Goal: Task Accomplishment & Management: Complete application form

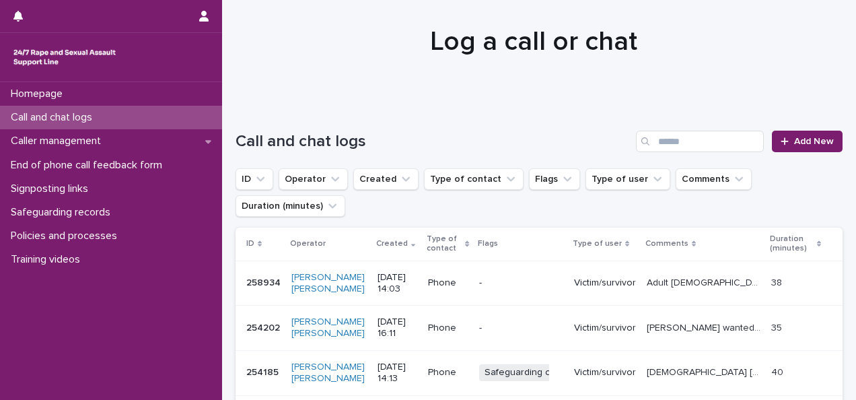
scroll to position [44, 0]
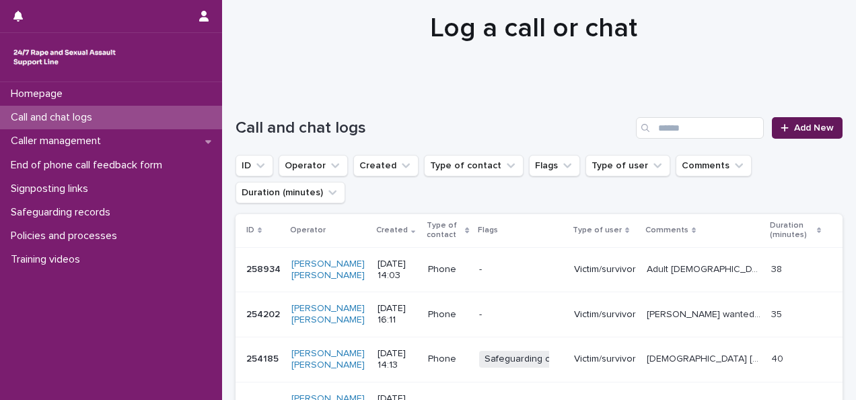
click at [803, 130] on span "Add New" at bounding box center [814, 127] width 40 height 9
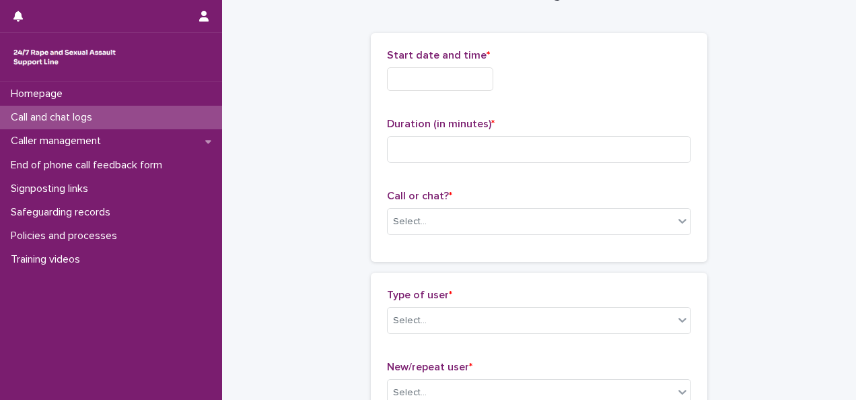
scroll to position [45, 0]
click at [442, 76] on input "text" at bounding box center [440, 79] width 106 height 24
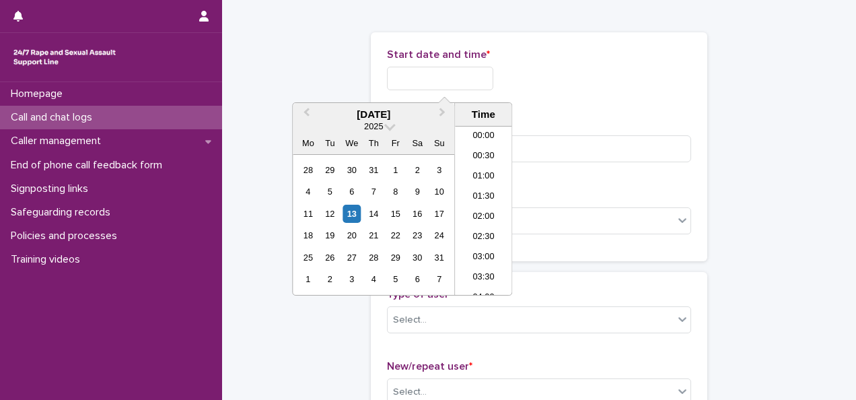
scroll to position [511, 0]
click at [350, 213] on div "13" at bounding box center [352, 214] width 18 height 18
click at [484, 184] on li "14:00" at bounding box center [483, 190] width 57 height 20
click at [473, 75] on input "**********" at bounding box center [440, 79] width 106 height 24
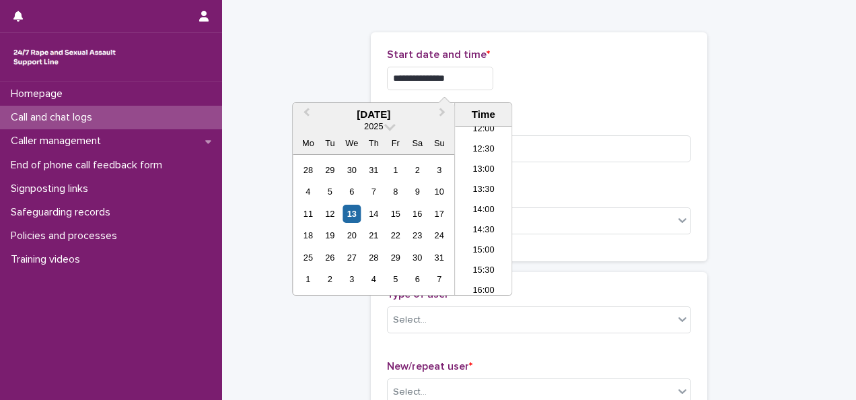
type input "**********"
click at [615, 85] on div "**********" at bounding box center [539, 79] width 304 height 24
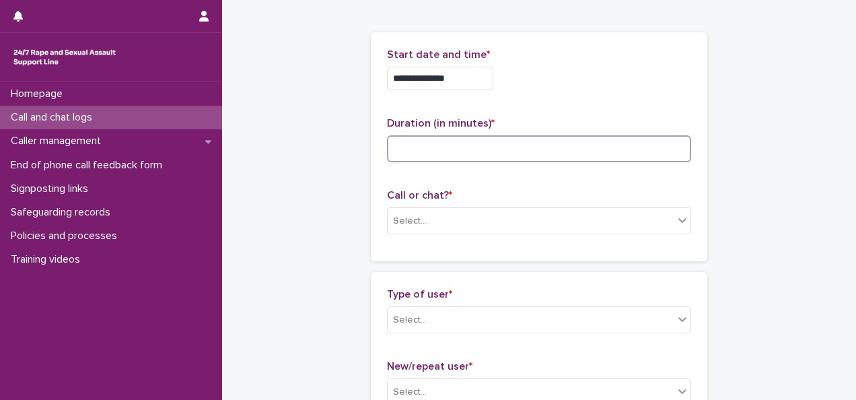
click at [476, 148] on input at bounding box center [539, 148] width 304 height 27
type input "*"
type input "**"
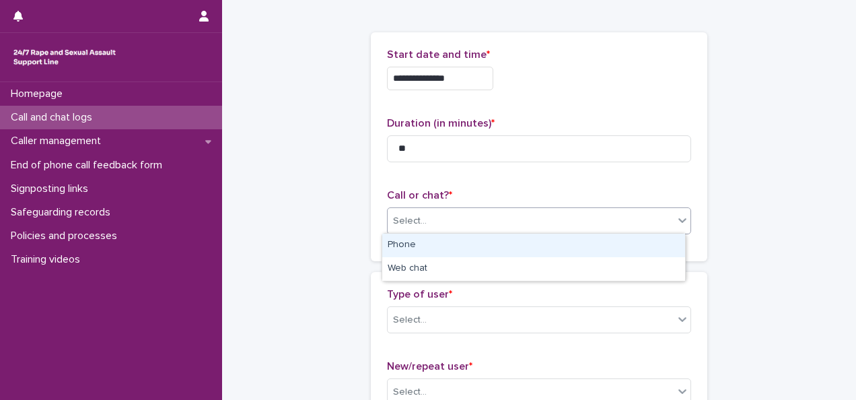
click at [441, 219] on div "Select..." at bounding box center [531, 221] width 286 height 22
click at [404, 248] on div "Phone" at bounding box center [533, 246] width 303 height 24
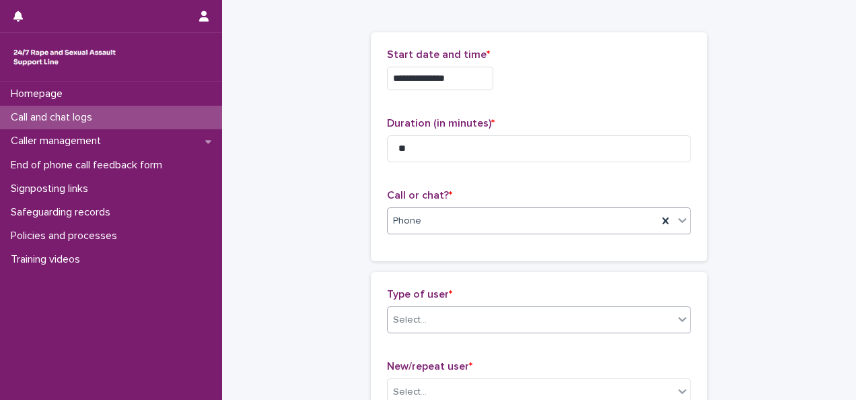
click at [429, 312] on div "Select..." at bounding box center [531, 320] width 286 height 22
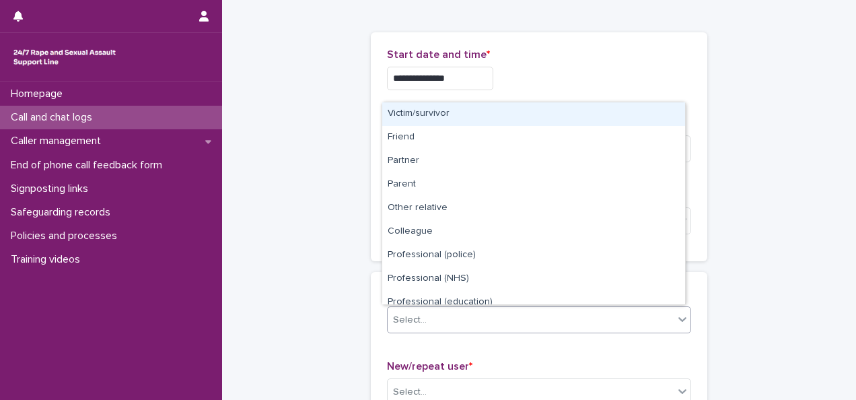
click at [435, 118] on div "Victim/survivor" at bounding box center [533, 114] width 303 height 24
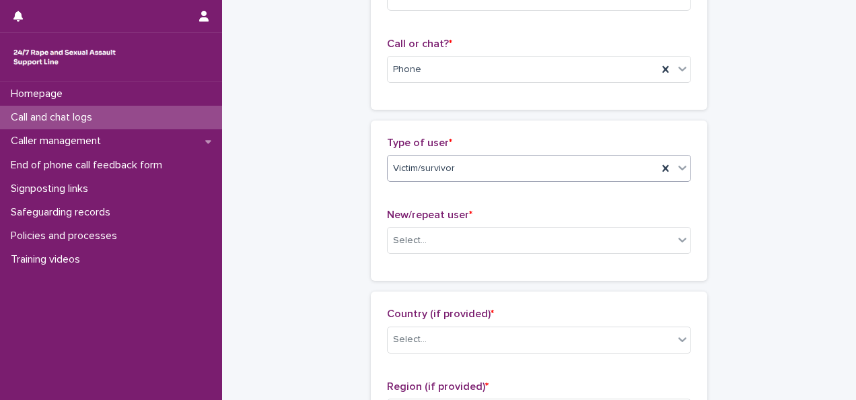
scroll to position [201, 0]
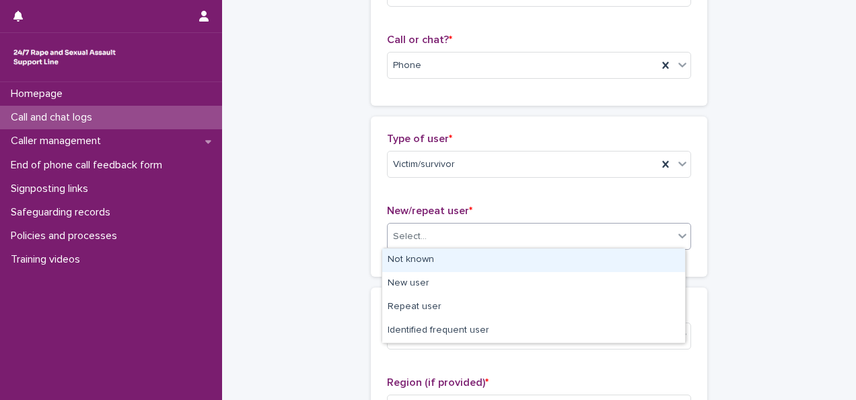
click at [498, 229] on div "Select..." at bounding box center [531, 236] width 286 height 22
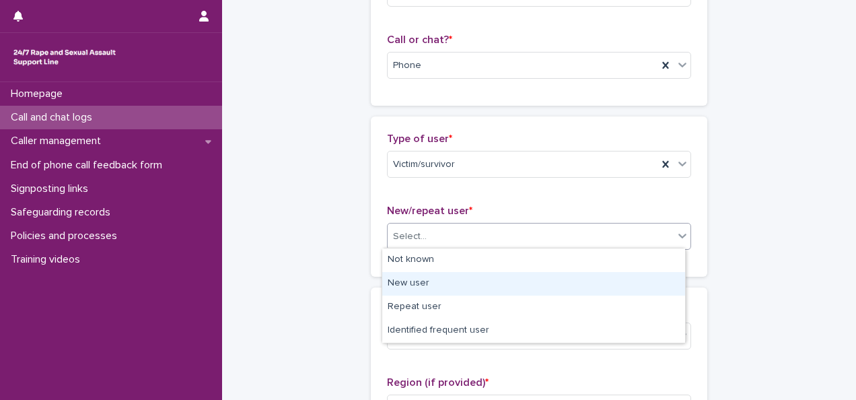
click at [395, 283] on div "New user" at bounding box center [533, 284] width 303 height 24
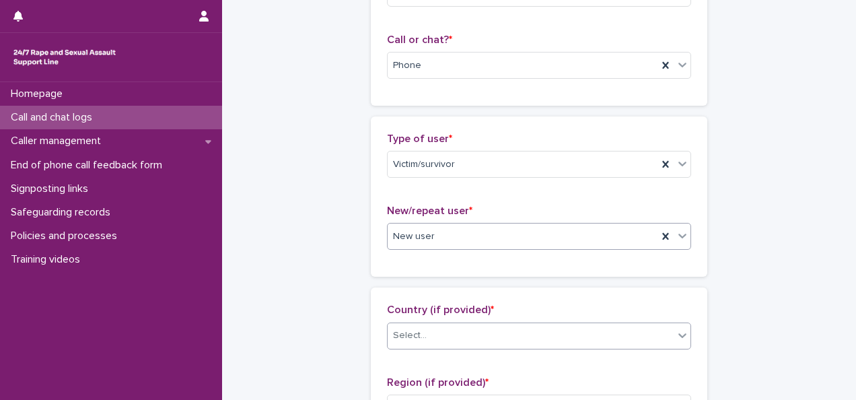
click at [433, 339] on div "Select..." at bounding box center [531, 335] width 286 height 22
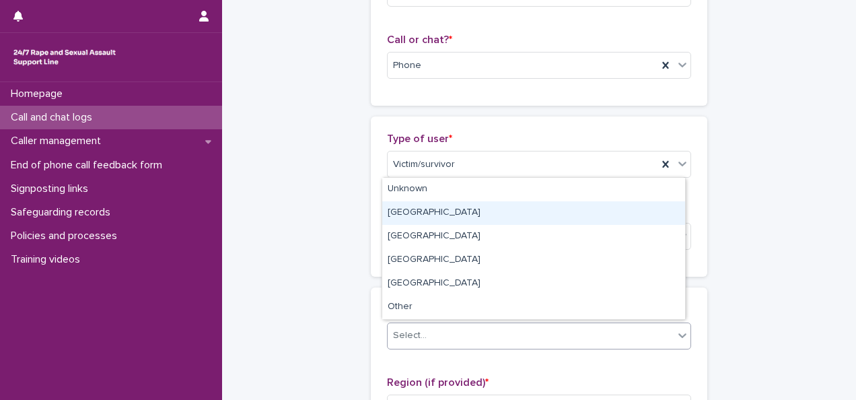
click at [429, 208] on div "[GEOGRAPHIC_DATA]" at bounding box center [533, 213] width 303 height 24
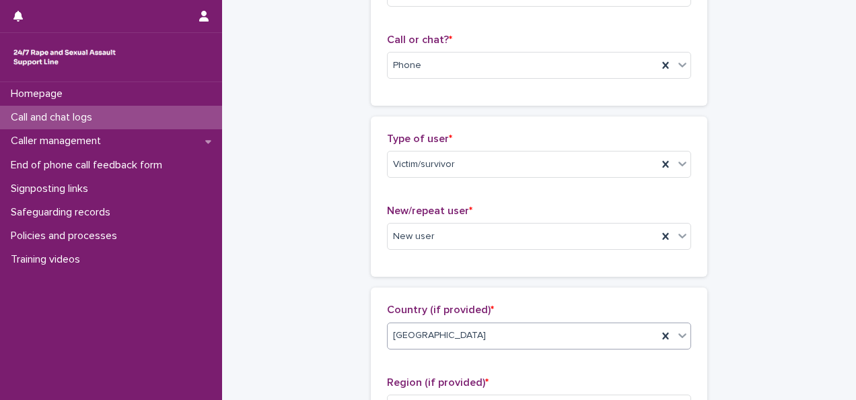
click at [529, 335] on div "[GEOGRAPHIC_DATA]" at bounding box center [523, 335] width 270 height 22
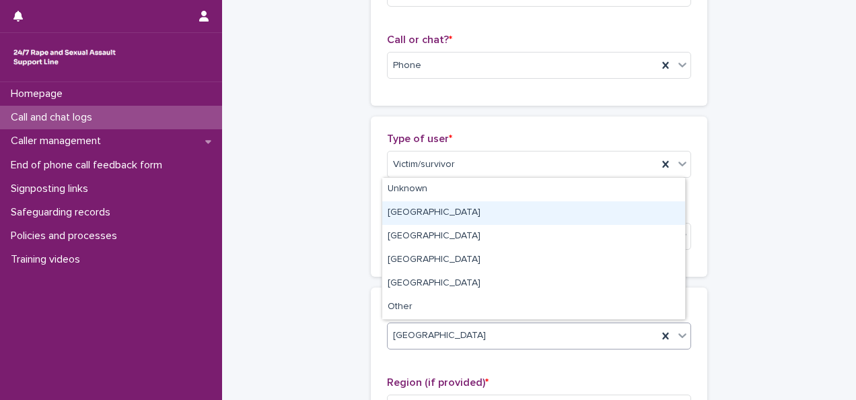
click at [432, 213] on div "[GEOGRAPHIC_DATA]" at bounding box center [533, 213] width 303 height 24
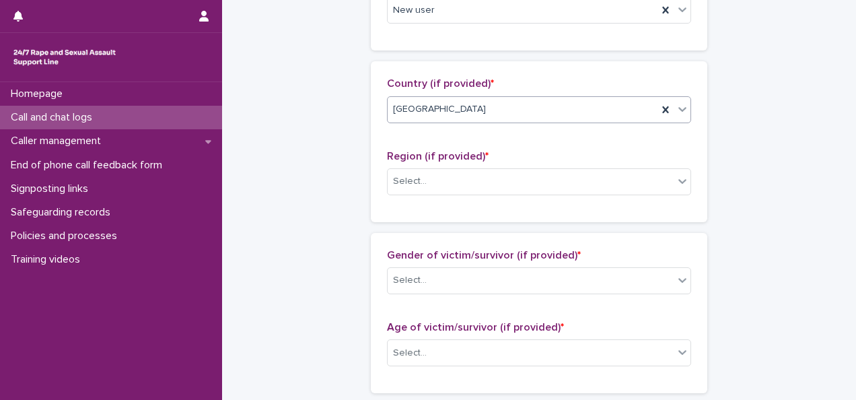
scroll to position [433, 0]
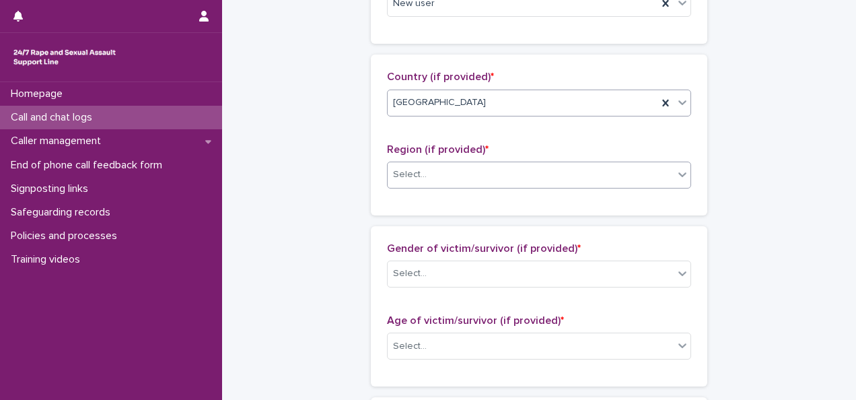
click at [629, 172] on div "Select..." at bounding box center [531, 175] width 286 height 22
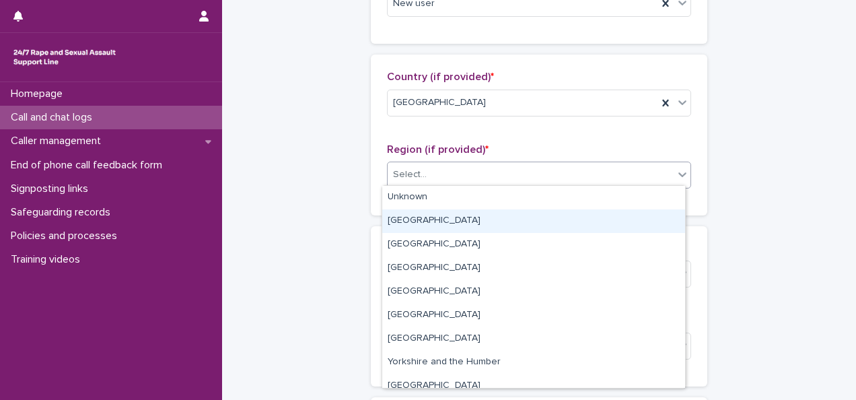
click at [404, 221] on div "[GEOGRAPHIC_DATA]" at bounding box center [533, 221] width 303 height 24
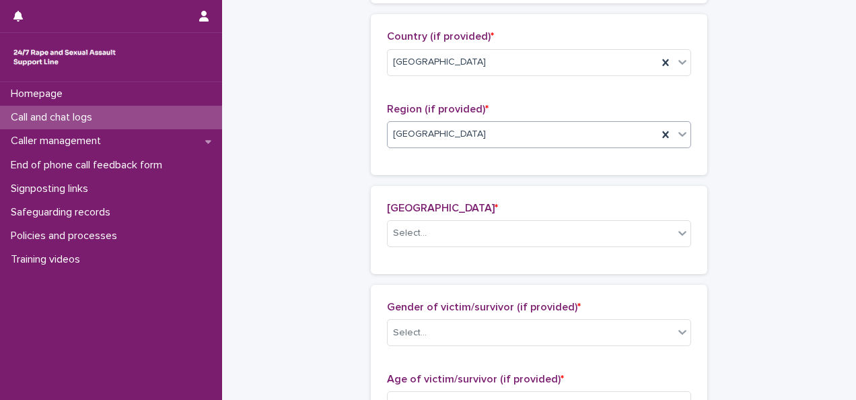
scroll to position [483, 0]
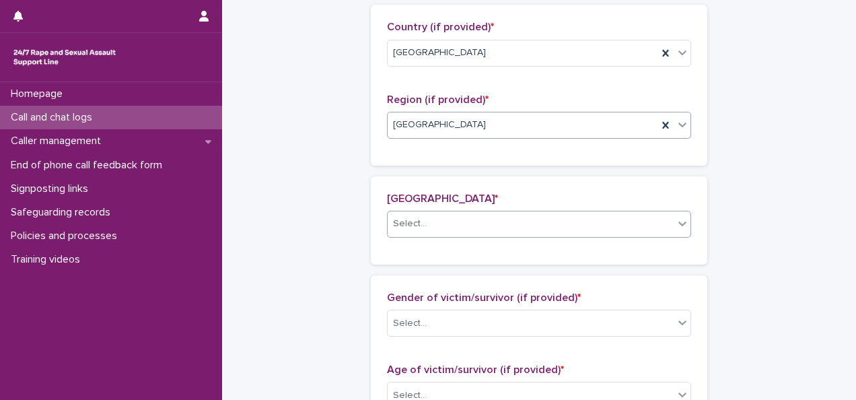
click at [437, 217] on div "Select..." at bounding box center [531, 224] width 286 height 22
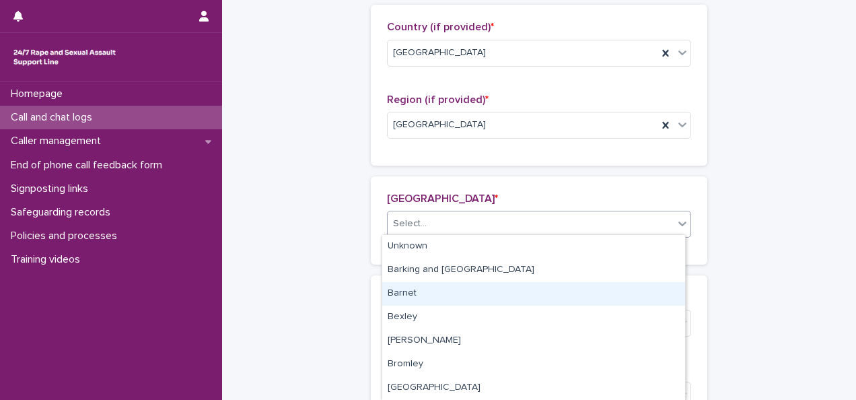
click at [400, 293] on div "Barnet" at bounding box center [533, 294] width 303 height 24
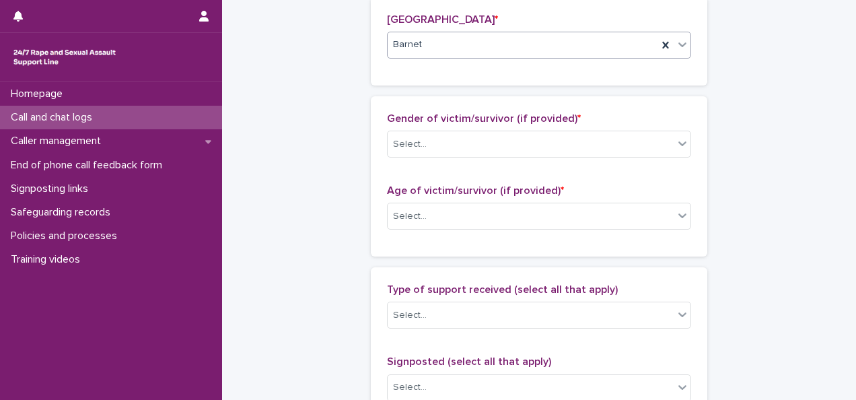
scroll to position [666, 0]
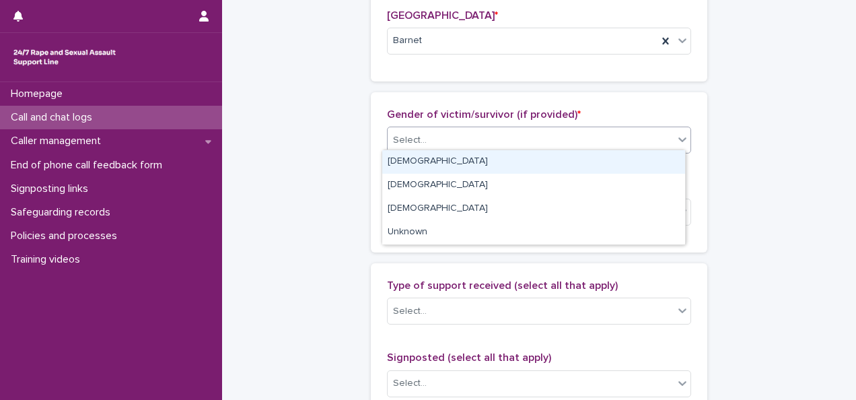
click at [565, 146] on div "Select..." at bounding box center [531, 140] width 286 height 22
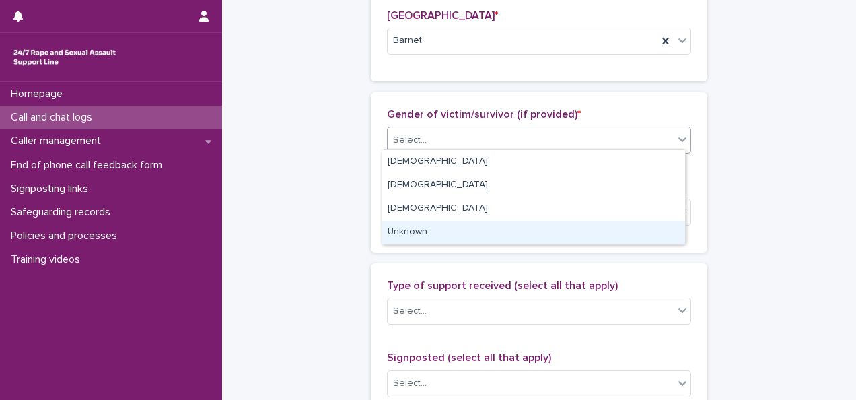
click at [397, 233] on div "Unknown" at bounding box center [533, 233] width 303 height 24
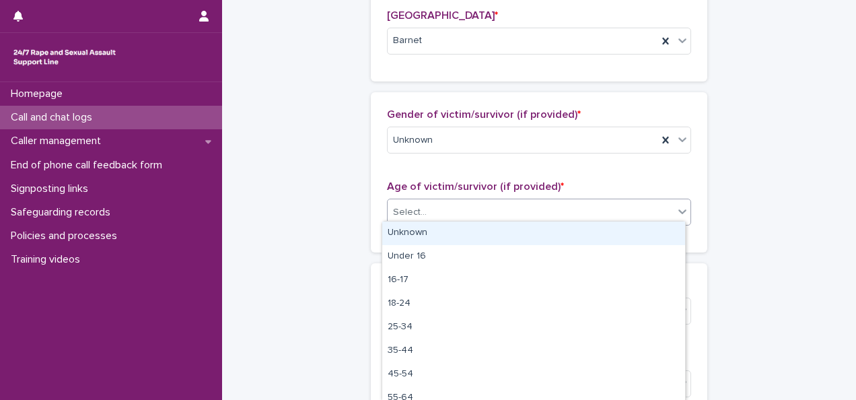
click at [425, 217] on div "Select..." at bounding box center [531, 212] width 286 height 22
click at [413, 232] on div "Unknown" at bounding box center [533, 233] width 303 height 24
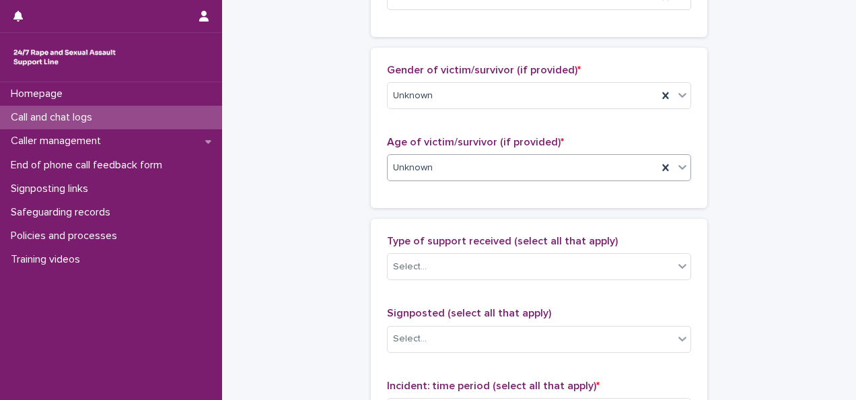
scroll to position [727, 0]
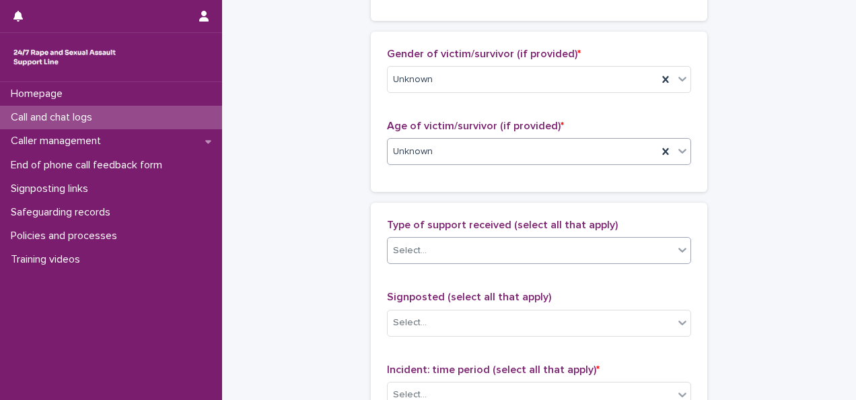
click at [537, 240] on div "Select..." at bounding box center [531, 251] width 286 height 22
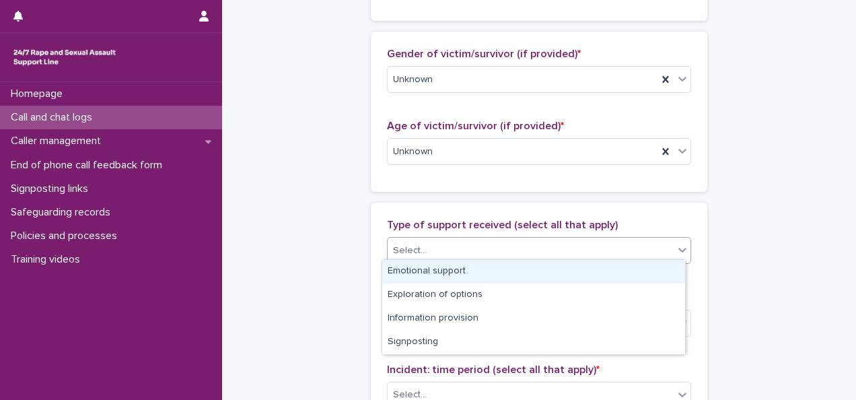
click at [435, 265] on div "Emotional support" at bounding box center [533, 272] width 303 height 24
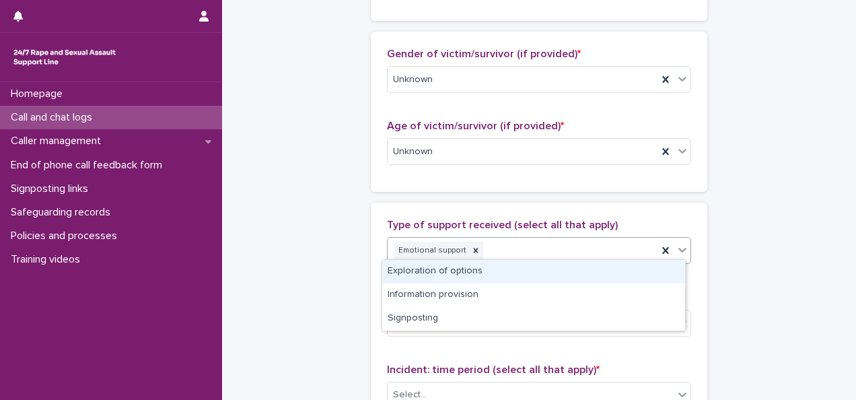
click at [677, 243] on icon at bounding box center [682, 249] width 13 height 13
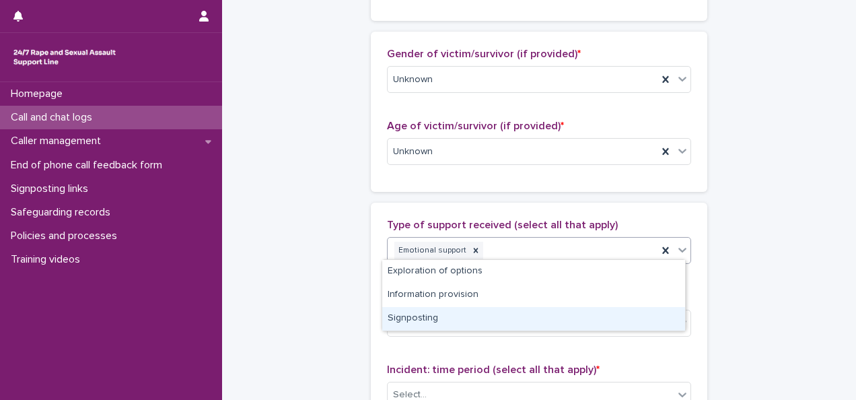
click at [499, 316] on div "Signposting" at bounding box center [533, 319] width 303 height 24
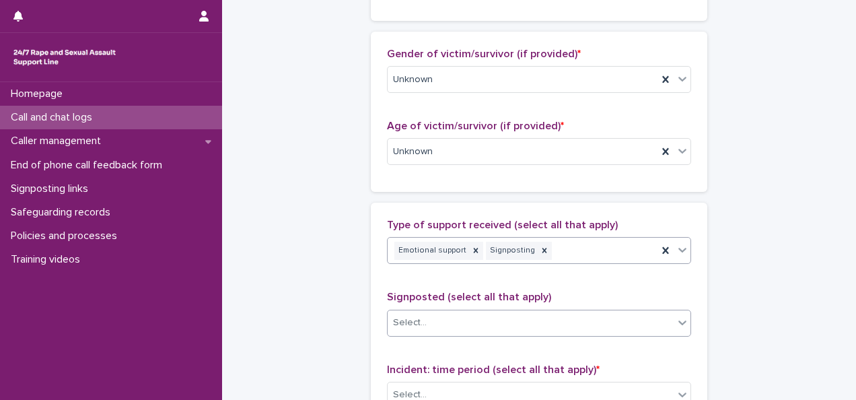
click at [476, 320] on div "Select..." at bounding box center [531, 323] width 286 height 22
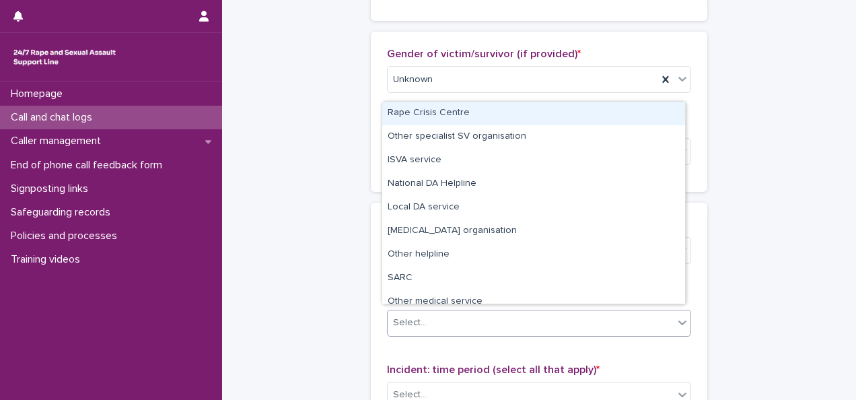
click at [444, 114] on div "Rape Crisis Centre" at bounding box center [533, 114] width 303 height 24
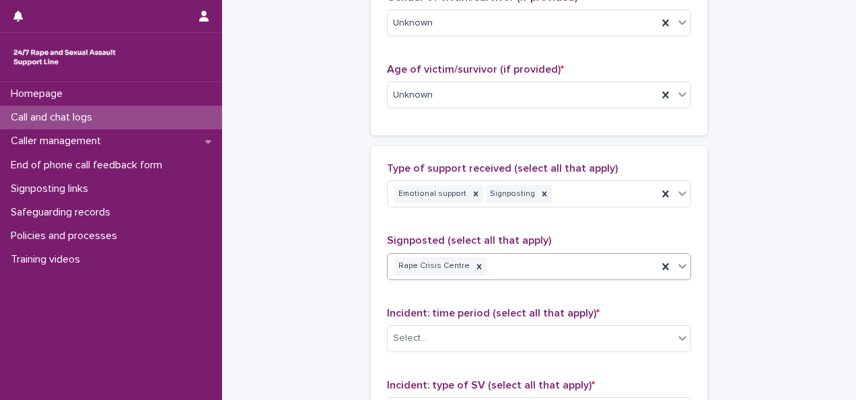
scroll to position [844, 0]
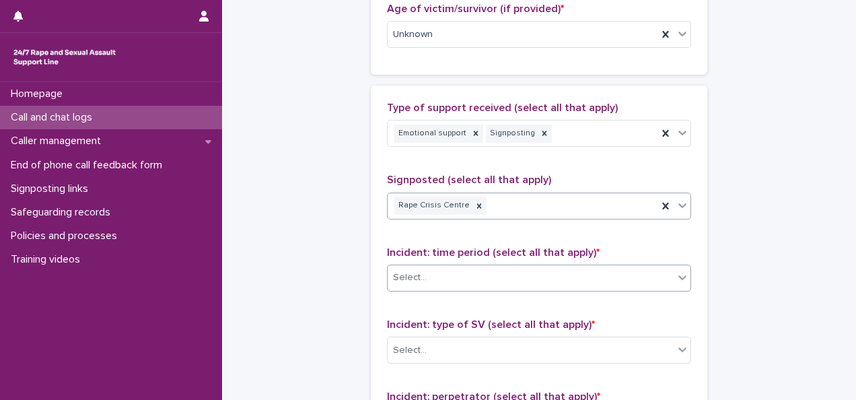
click at [469, 271] on div "Select..." at bounding box center [531, 278] width 286 height 22
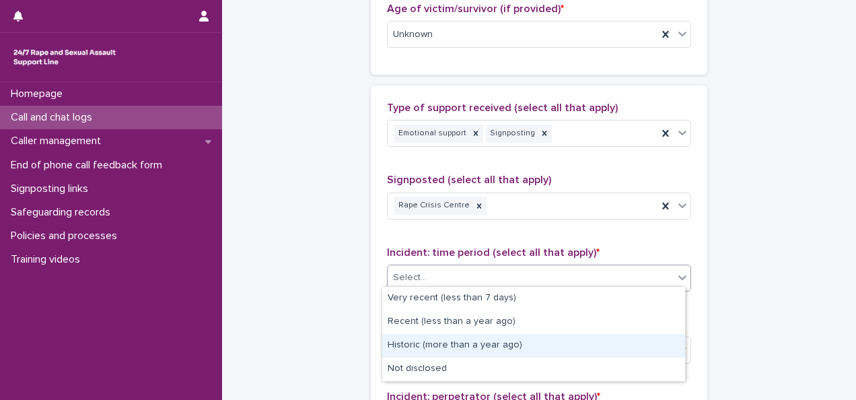
click at [406, 345] on div "Historic (more than a year ago)" at bounding box center [533, 346] width 303 height 24
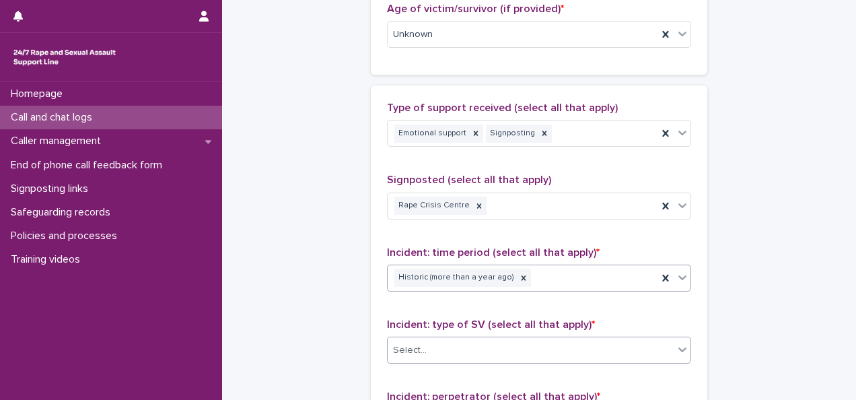
click at [646, 343] on div "Select..." at bounding box center [531, 350] width 286 height 22
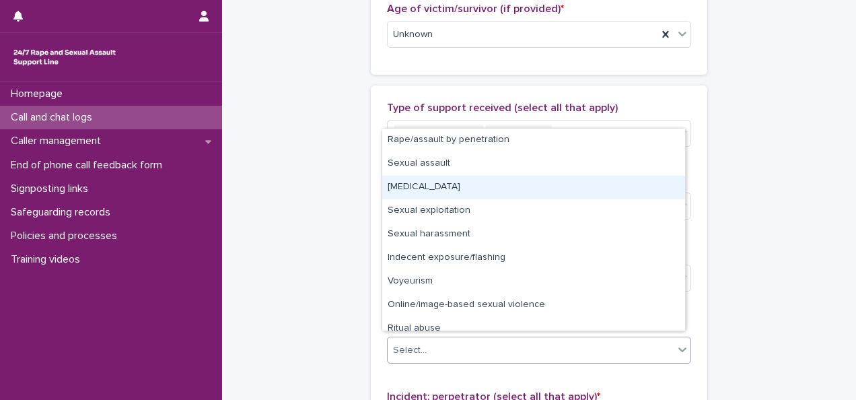
scroll to position [34, 0]
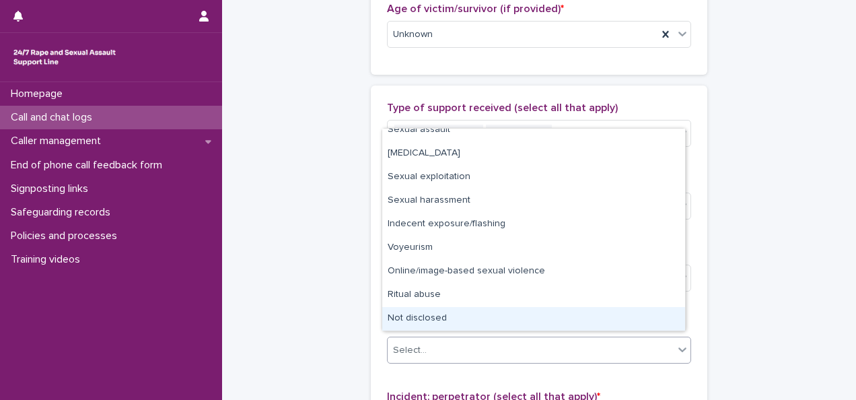
click at [428, 320] on div "Not disclosed" at bounding box center [533, 319] width 303 height 24
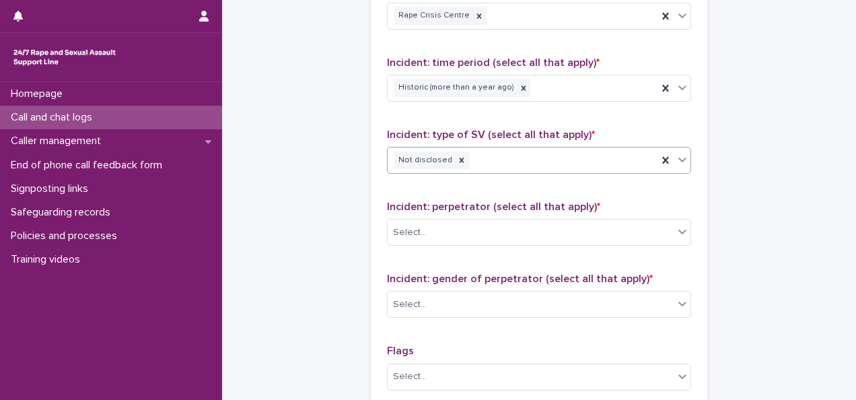
scroll to position [1059, 0]
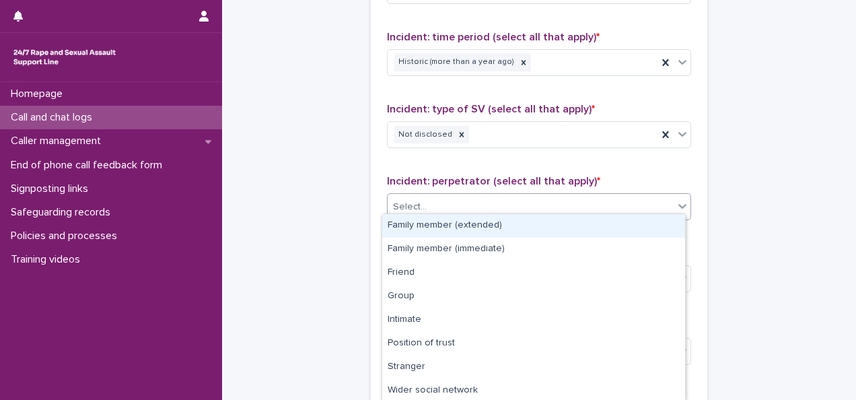
click at [448, 198] on div "Select..." at bounding box center [531, 207] width 286 height 22
click at [431, 225] on div "Family member (extended)" at bounding box center [533, 226] width 303 height 24
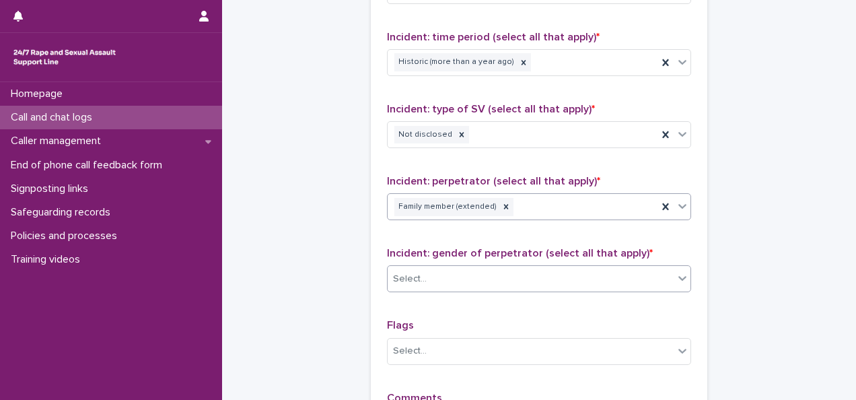
click at [444, 274] on div "Select..." at bounding box center [531, 279] width 286 height 22
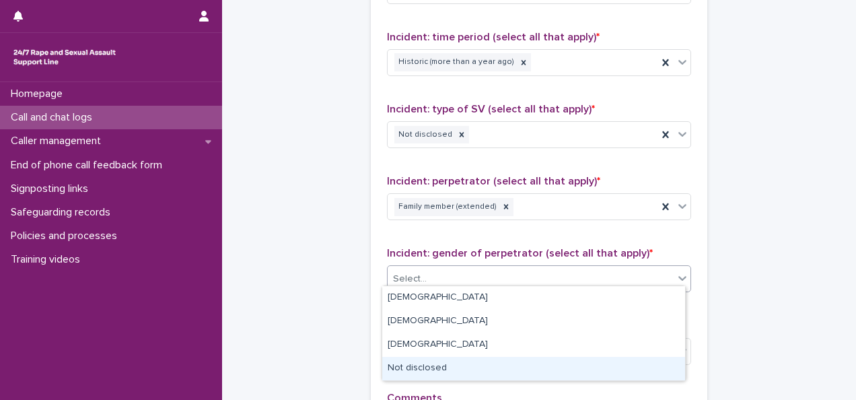
click at [405, 363] on div "Not disclosed" at bounding box center [533, 369] width 303 height 24
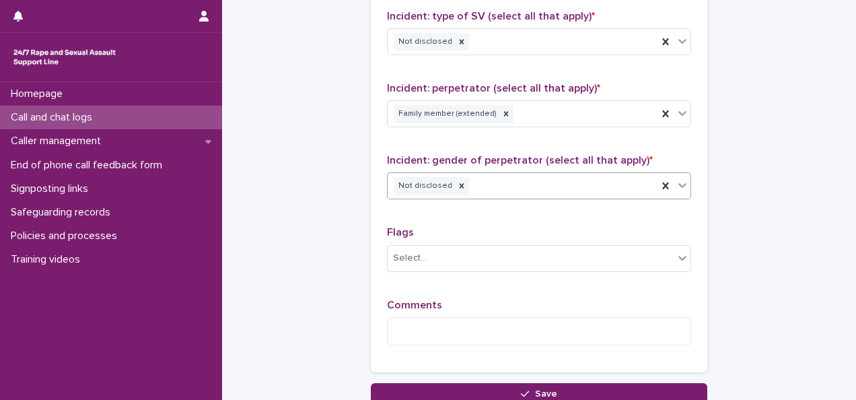
scroll to position [1154, 0]
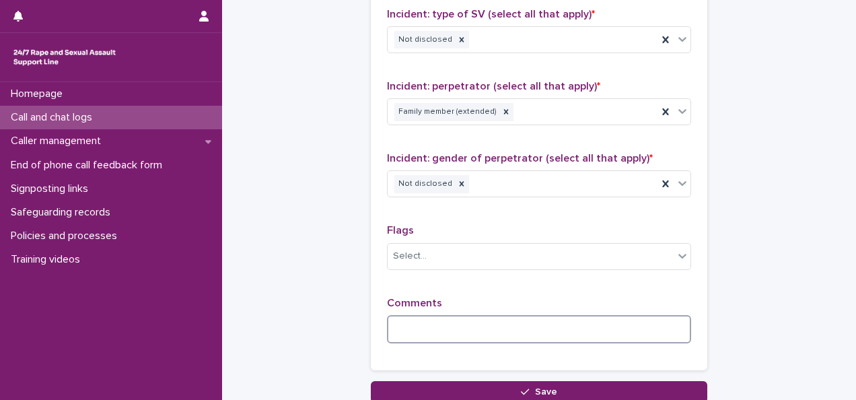
click at [415, 315] on textarea at bounding box center [539, 329] width 304 height 28
click at [438, 319] on textarea "**********" at bounding box center [539, 329] width 304 height 28
click at [532, 323] on textarea "**********" at bounding box center [539, 329] width 304 height 28
click at [670, 322] on textarea "**********" at bounding box center [539, 329] width 304 height 28
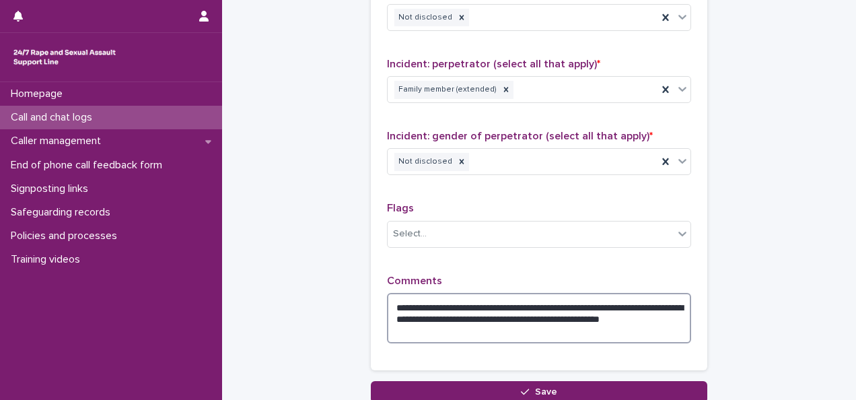
scroll to position [1179, 0]
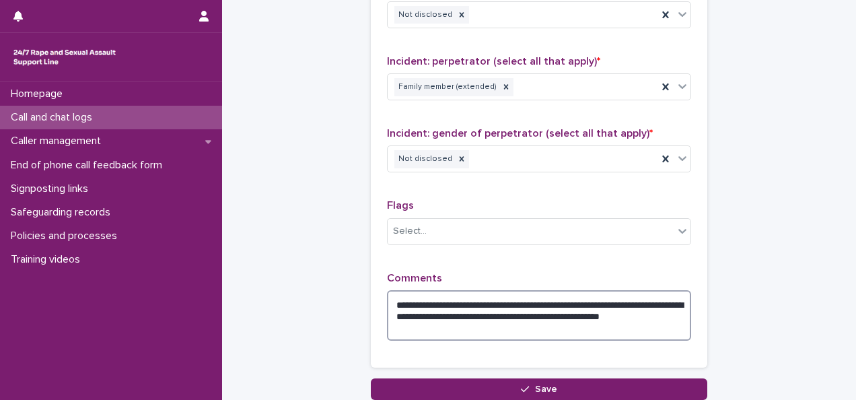
drag, startPoint x: 479, startPoint y: 306, endPoint x: 425, endPoint y: 310, distance: 54.0
click at [425, 310] on textarea "**********" at bounding box center [539, 315] width 304 height 50
click at [559, 308] on textarea "**********" at bounding box center [539, 315] width 304 height 50
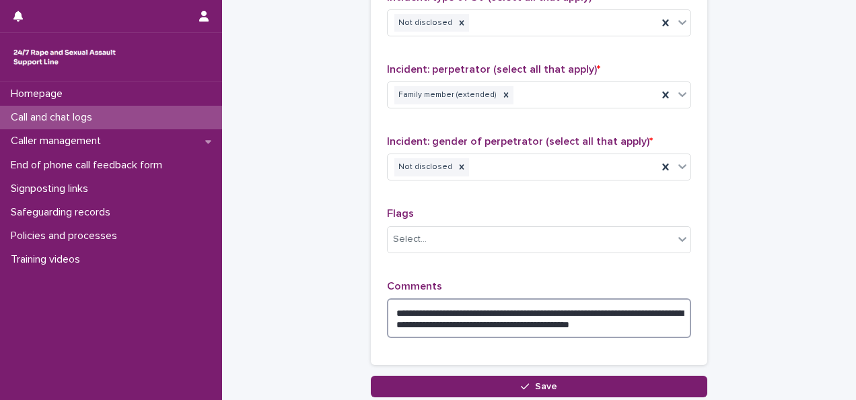
scroll to position [1175, 0]
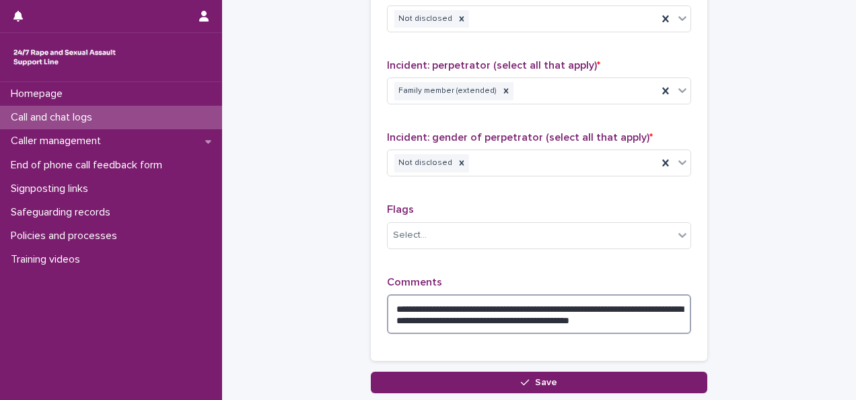
click at [398, 300] on textarea "**********" at bounding box center [539, 314] width 304 height 40
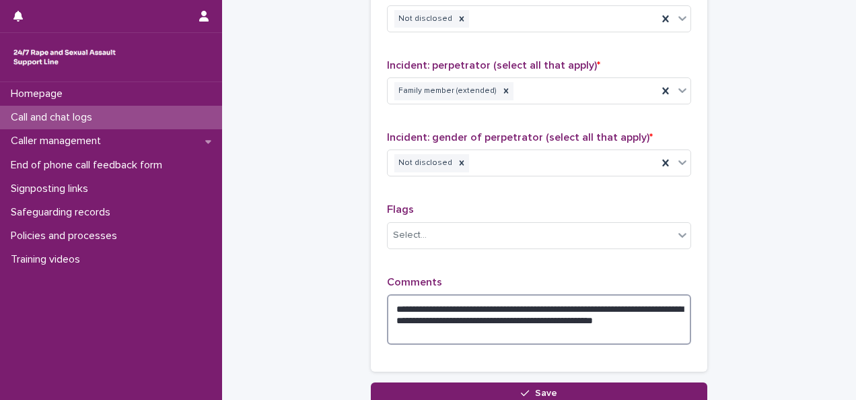
click at [467, 303] on textarea "**********" at bounding box center [539, 319] width 304 height 50
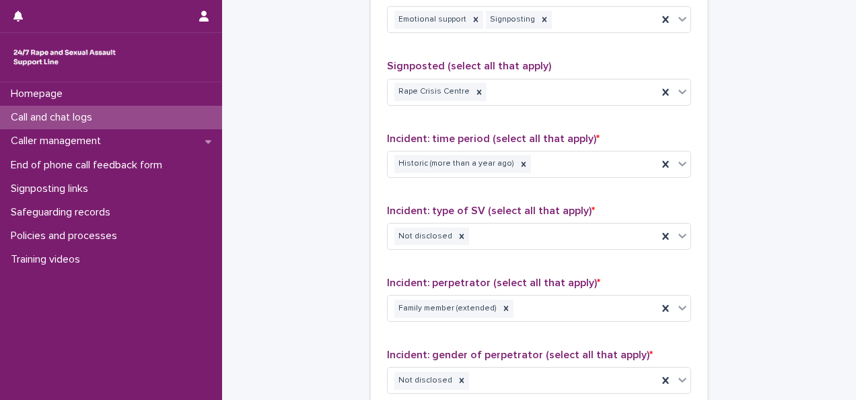
scroll to position [956, 0]
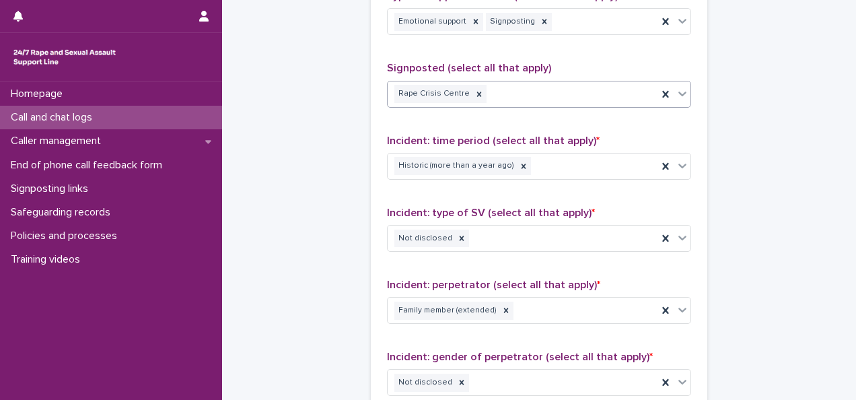
type textarea "**********"
click at [678, 94] on icon at bounding box center [682, 93] width 13 height 13
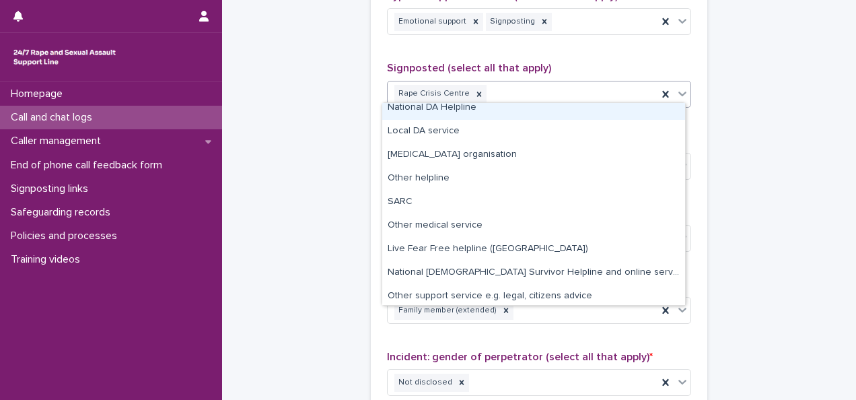
scroll to position [57, 0]
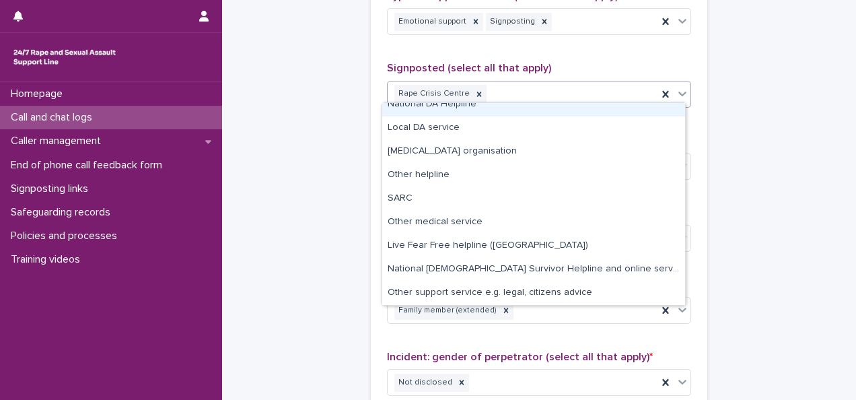
click at [617, 65] on p "Signposted (select all that apply)" at bounding box center [539, 68] width 304 height 13
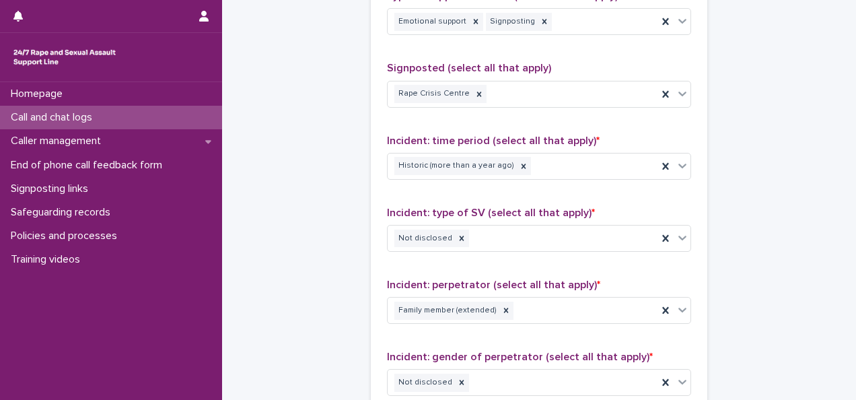
scroll to position [1248, 0]
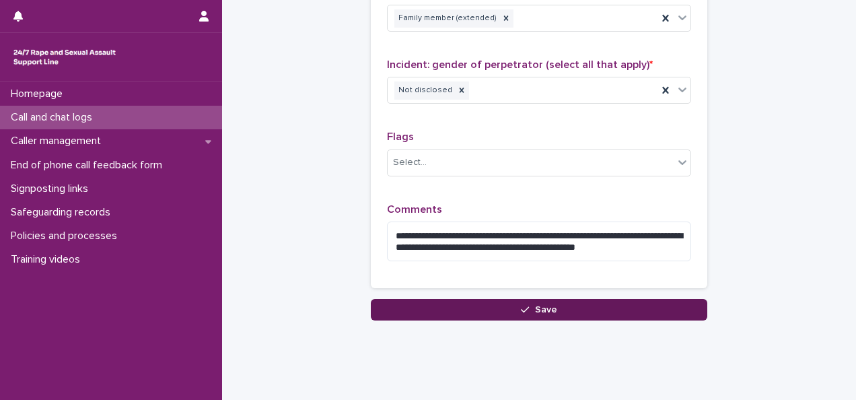
click at [573, 300] on button "Save" at bounding box center [539, 310] width 336 height 22
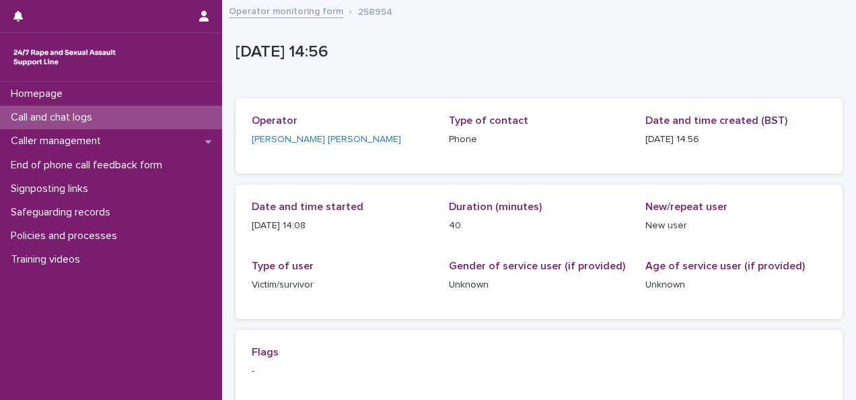
click at [93, 116] on p "Call and chat logs" at bounding box center [54, 117] width 98 height 13
